Goal: Information Seeking & Learning: Learn about a topic

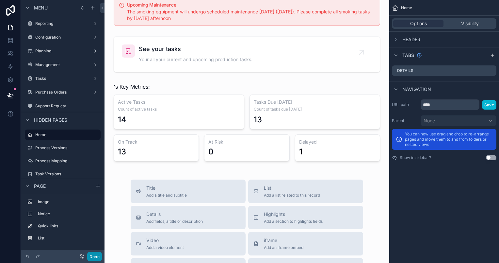
scroll to position [65, 0]
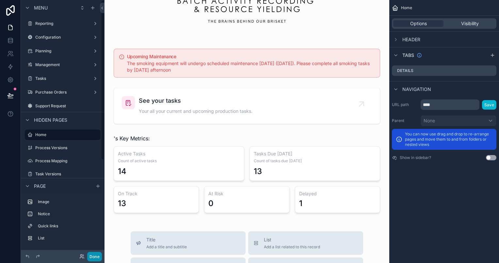
drag, startPoint x: 89, startPoint y: 255, endPoint x: 90, endPoint y: 251, distance: 4.0
click at [89, 255] on button "Done" at bounding box center [94, 256] width 15 height 9
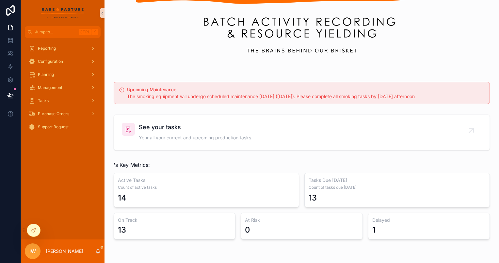
scroll to position [0, 0]
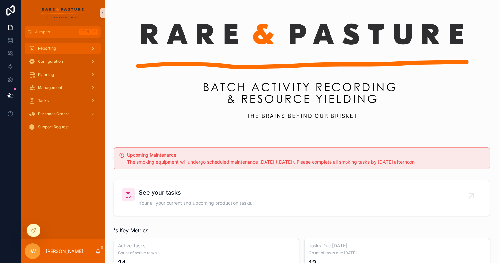
click at [72, 48] on div "Reporting" at bounding box center [63, 48] width 68 height 10
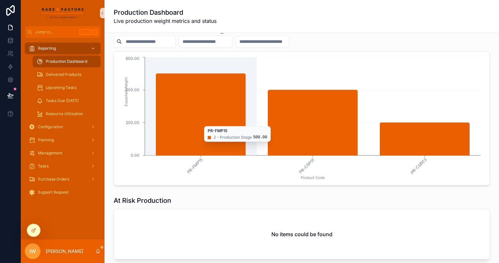
scroll to position [31, 0]
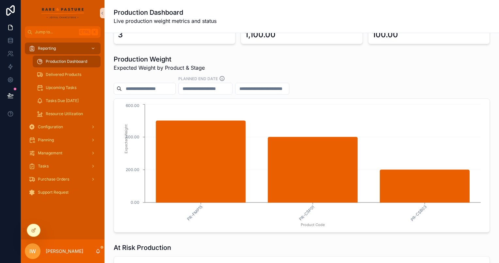
click at [73, 67] on link "Production Dashboard" at bounding box center [67, 62] width 68 height 12
click at [75, 72] on span "Delivered Products" at bounding box center [64, 74] width 36 height 5
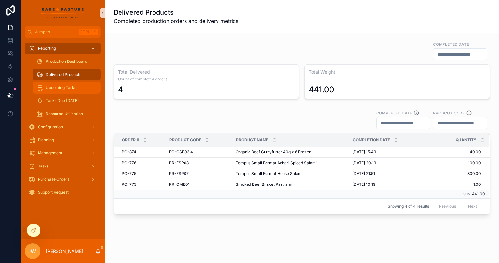
click at [77, 87] on div "Upcoming Tasks" at bounding box center [67, 87] width 60 height 10
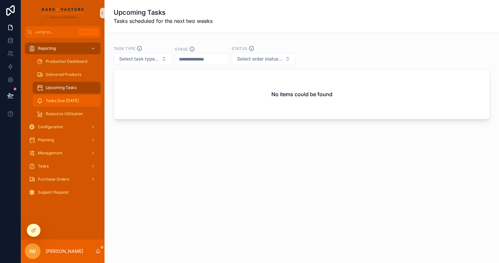
click at [74, 100] on span "Tasks Due [DATE]" at bounding box center [62, 100] width 33 height 5
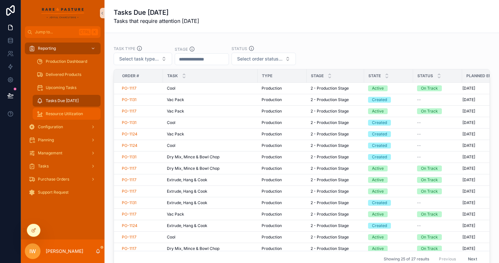
click at [72, 115] on span "Resource Utilization" at bounding box center [64, 113] width 37 height 5
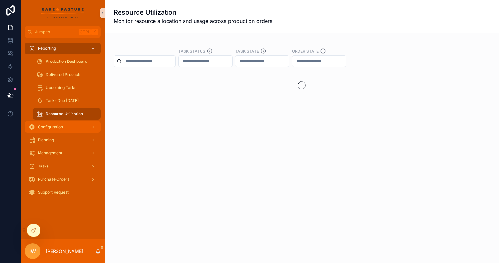
click at [70, 125] on div "Configuration" at bounding box center [63, 127] width 68 height 10
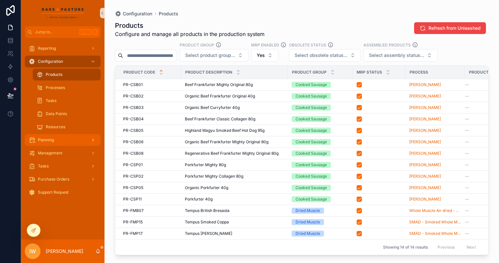
click at [71, 144] on div "Planning" at bounding box center [63, 140] width 68 height 10
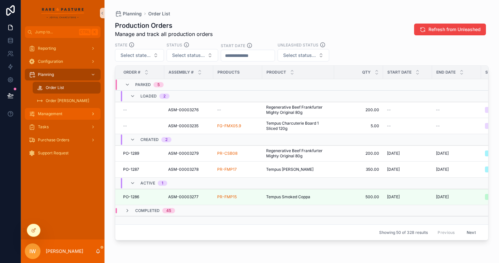
click at [74, 115] on div "Management" at bounding box center [63, 113] width 68 height 10
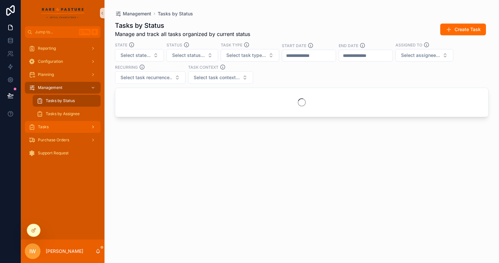
click at [74, 125] on div "Tasks" at bounding box center [63, 127] width 68 height 10
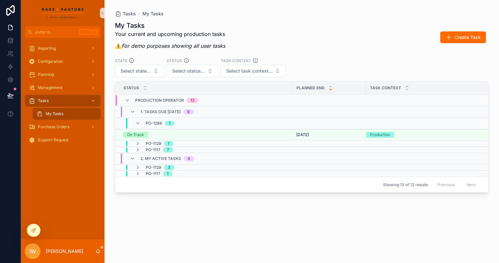
click at [204, 208] on div "My Tasks Your current and upcoming production tasks ⚠️ For demo purposes showin…" at bounding box center [302, 136] width 374 height 238
click at [77, 126] on div "Purchase Orders" at bounding box center [63, 127] width 68 height 10
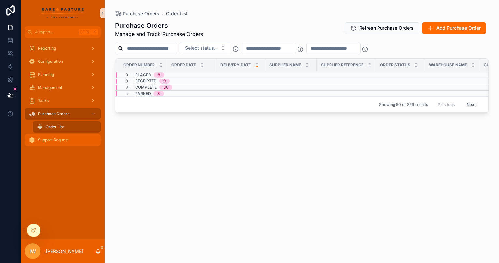
click at [73, 139] on div "Support Request" at bounding box center [63, 140] width 68 height 10
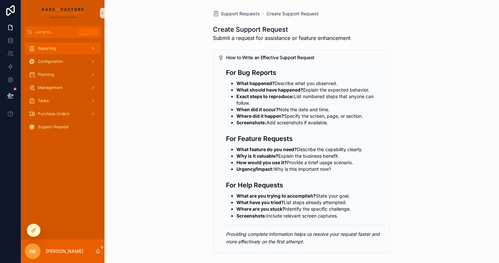
click at [70, 46] on div "Reporting" at bounding box center [63, 48] width 68 height 10
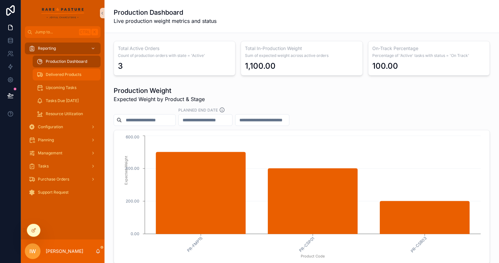
click at [65, 73] on span "Delivered Products" at bounding box center [64, 74] width 36 height 5
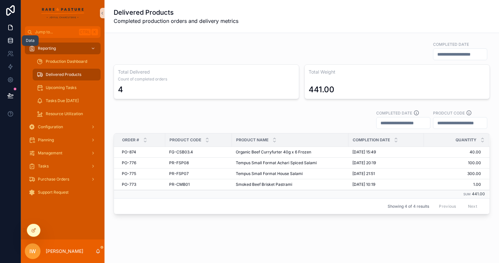
click at [9, 42] on icon at bounding box center [10, 40] width 7 height 7
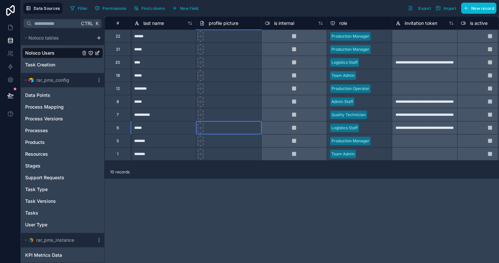
drag, startPoint x: 242, startPoint y: 130, endPoint x: 248, endPoint y: 138, distance: 9.7
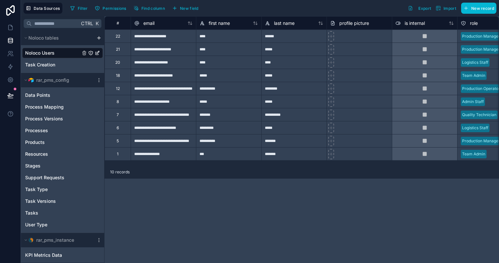
click at [318, 196] on div "**********" at bounding box center [302, 139] width 395 height 246
click at [60, 95] on link "Data Points" at bounding box center [56, 95] width 62 height 7
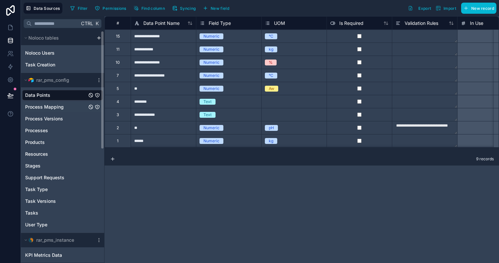
click at [69, 106] on link "Process Mapping" at bounding box center [56, 107] width 62 height 7
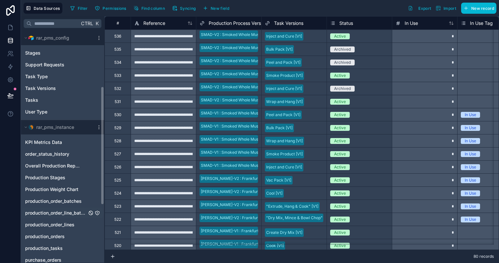
scroll to position [131, 0]
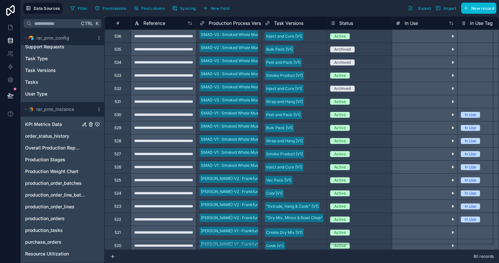
click at [55, 123] on span "KPI Metrics Data" at bounding box center [43, 124] width 37 height 7
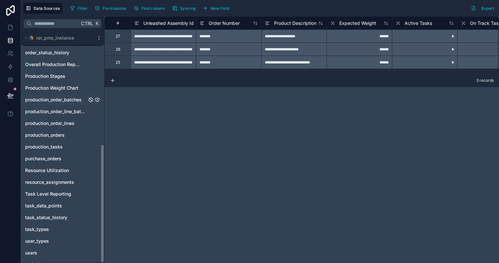
scroll to position [222, 0]
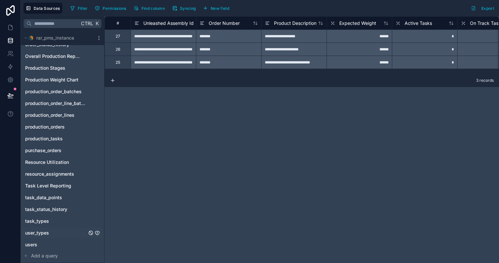
click at [44, 233] on span "user_types" at bounding box center [37, 232] width 24 height 7
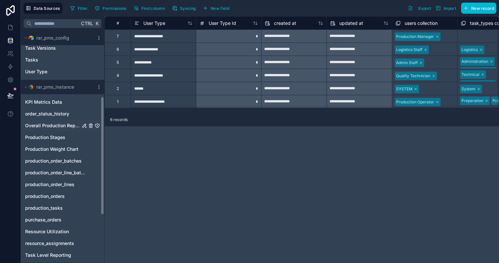
scroll to position [157, 0]
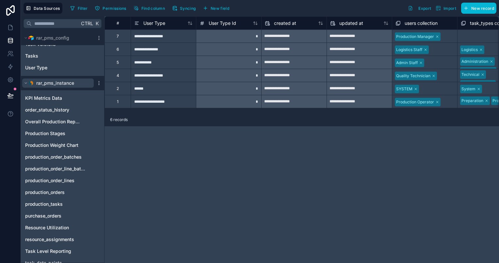
click at [38, 80] on span "rar_pms_instance" at bounding box center [55, 83] width 38 height 7
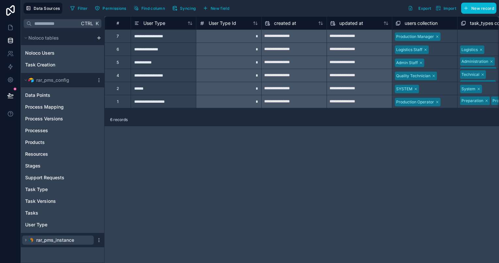
click at [63, 239] on span "rar_pms_instance" at bounding box center [55, 239] width 38 height 7
click at [99, 240] on icon "scrollable content" at bounding box center [98, 239] width 5 height 5
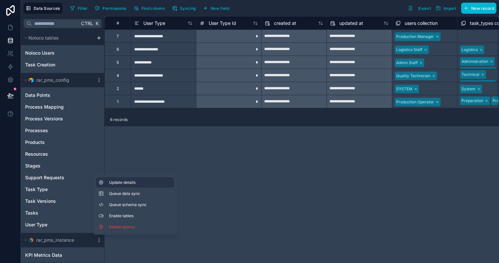
click at [153, 180] on span "Update details" at bounding box center [140, 182] width 63 height 5
click at [12, 26] on icon at bounding box center [10, 27] width 7 height 7
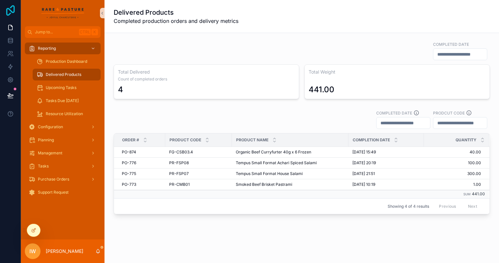
click at [13, 9] on icon at bounding box center [10, 10] width 13 height 10
